Goal: Information Seeking & Learning: Learn about a topic

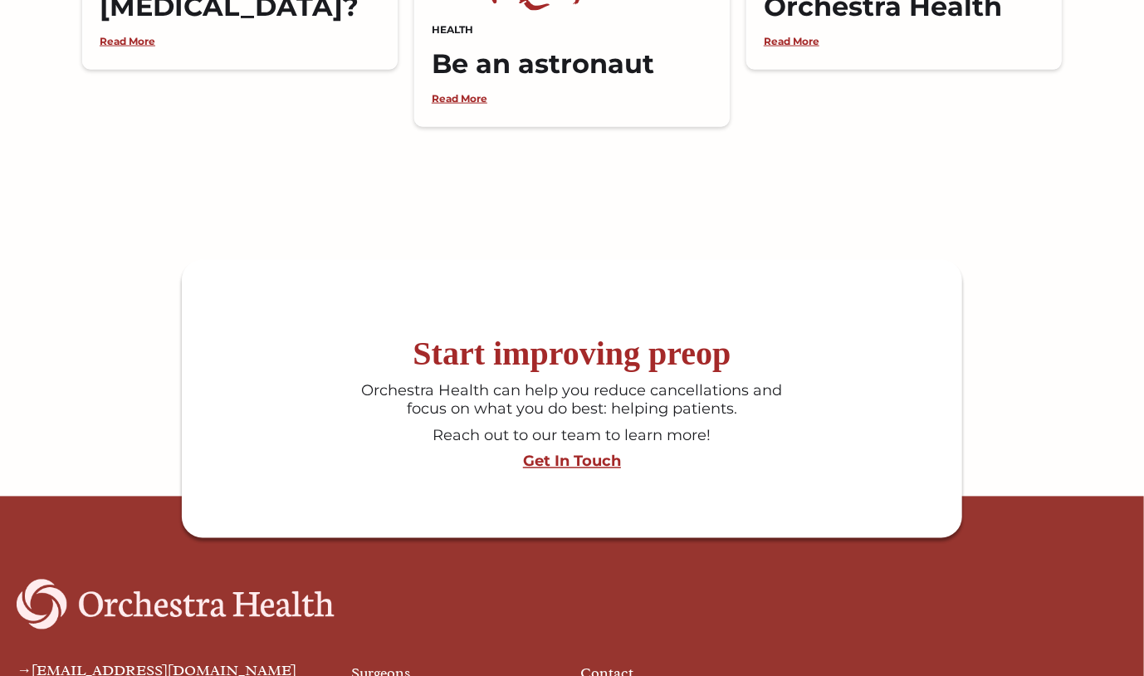
scroll to position [4303, 0]
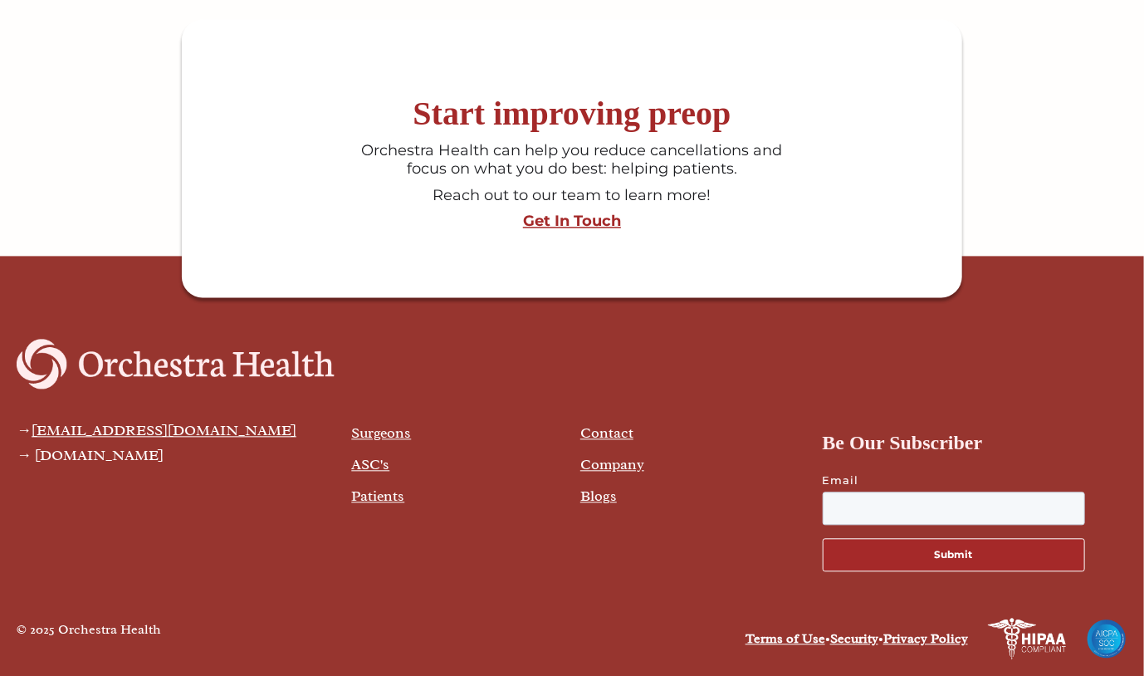
click at [634, 465] on link "Company" at bounding box center [612, 464] width 64 height 18
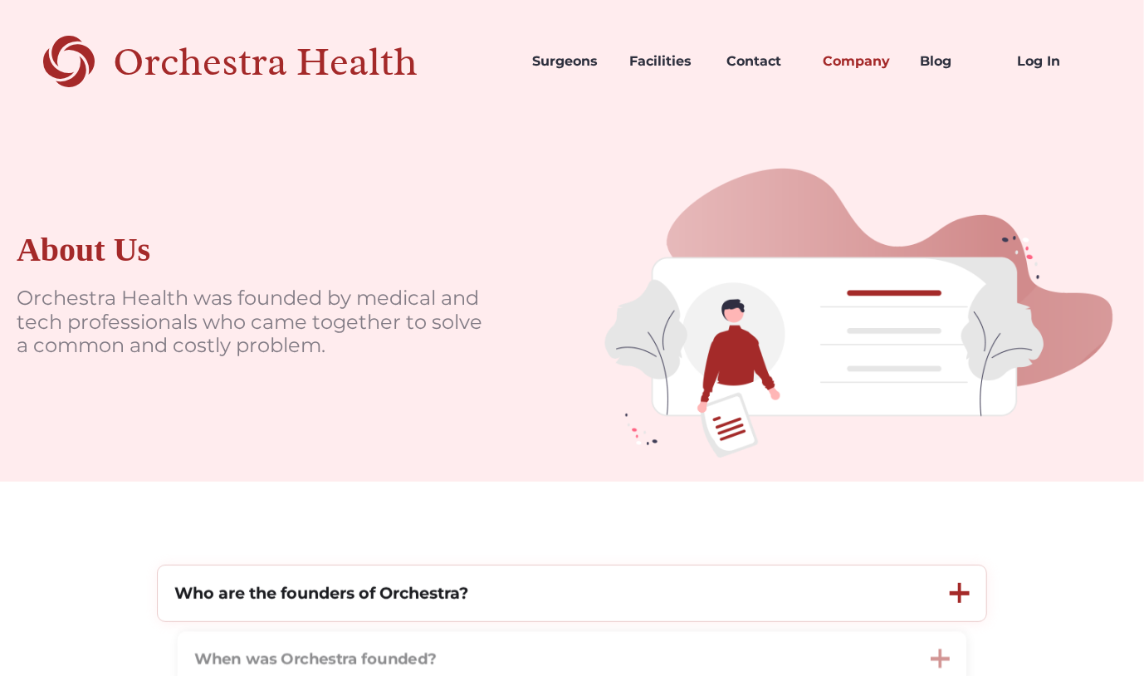
click at [592, 585] on div "Who are the founders of Orchestra?" at bounding box center [546, 593] width 776 height 56
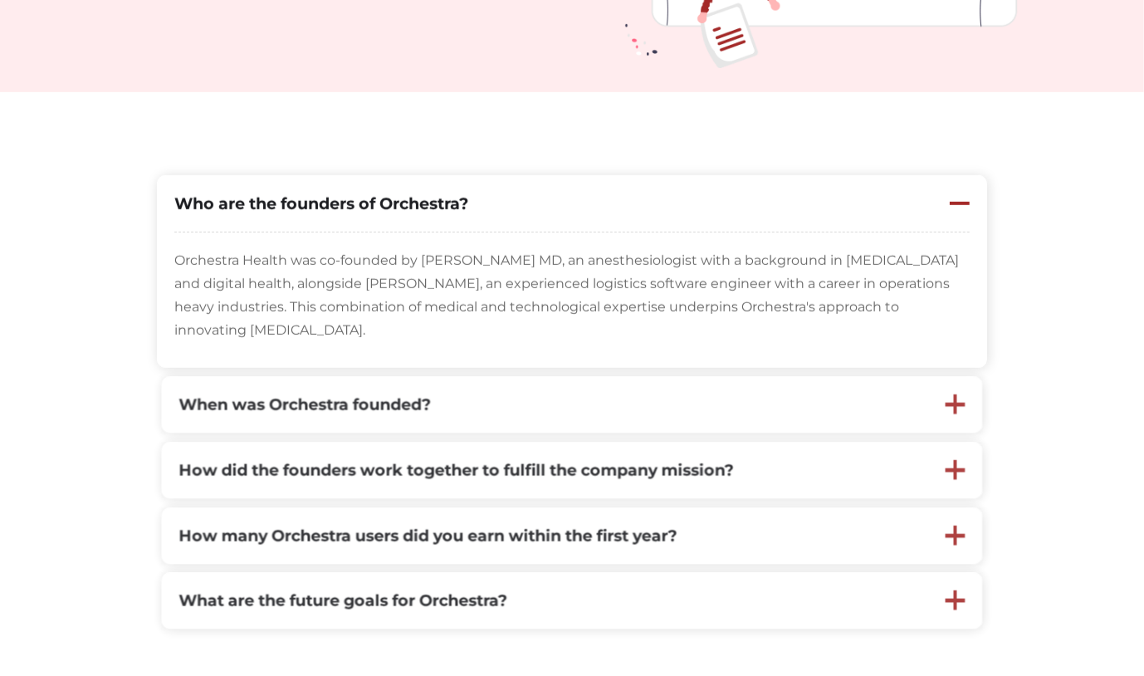
scroll to position [415, 0]
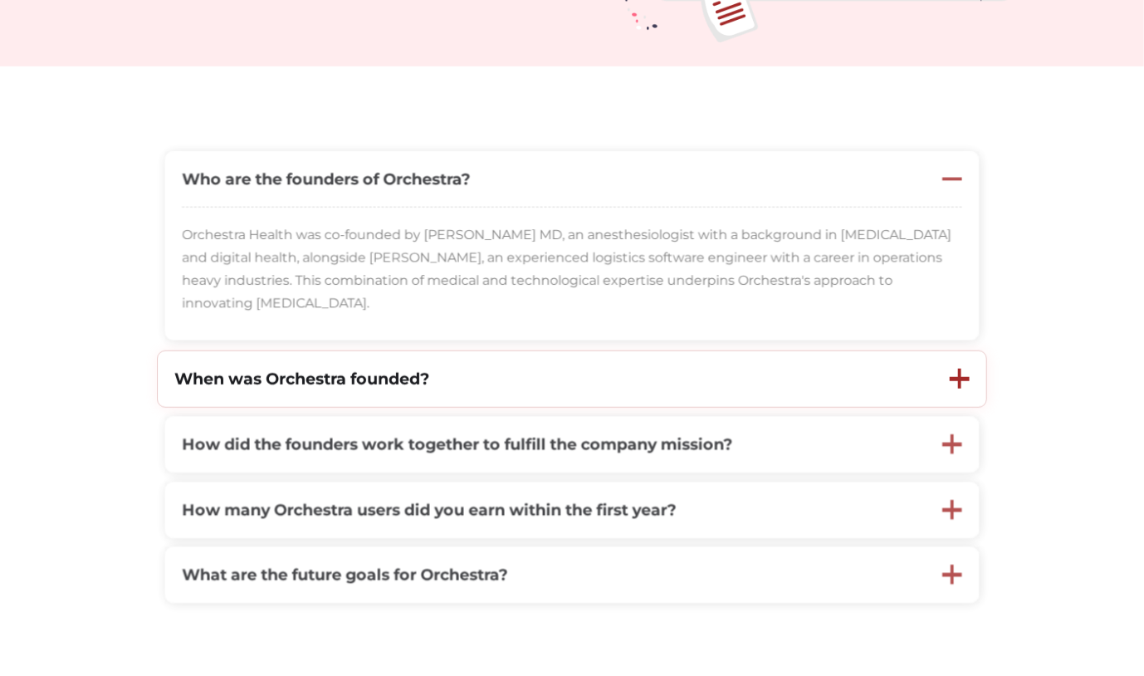
click at [569, 381] on div "When was Orchestra founded?" at bounding box center [546, 379] width 776 height 56
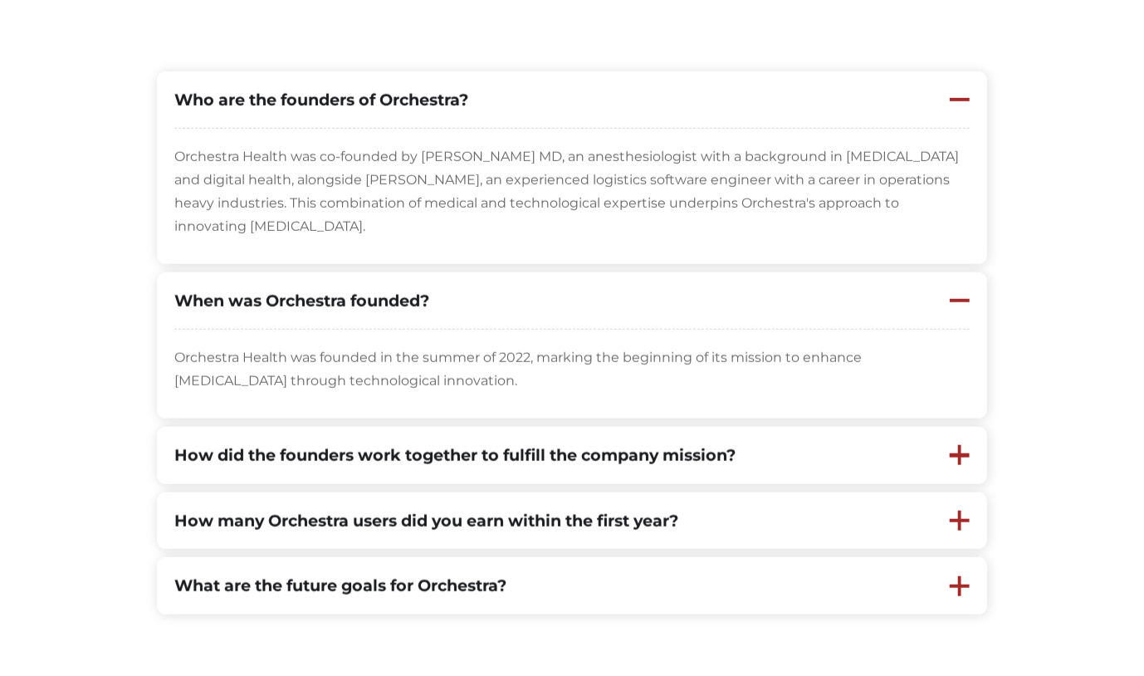
scroll to position [581, 0]
